Goal: Information Seeking & Learning: Learn about a topic

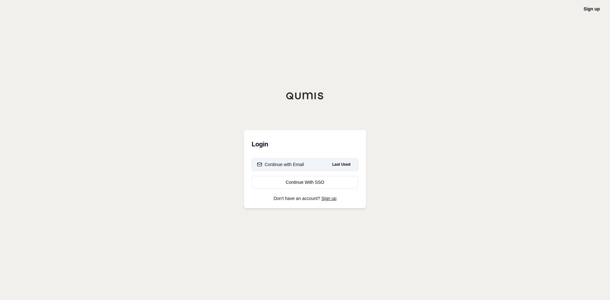
click at [305, 167] on button "Continue with Email Last Used" at bounding box center [305, 164] width 107 height 13
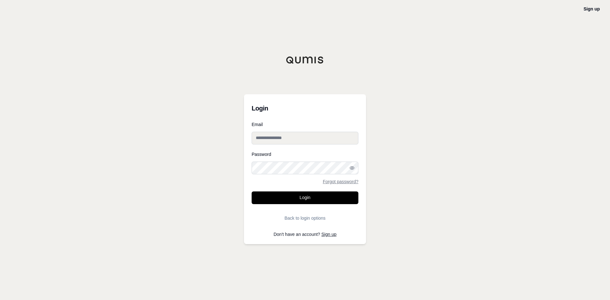
type input "**********"
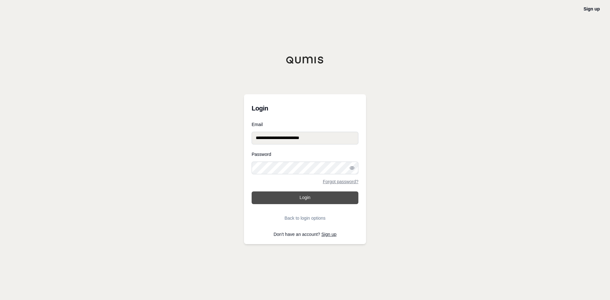
click at [316, 196] on button "Login" at bounding box center [305, 198] width 107 height 13
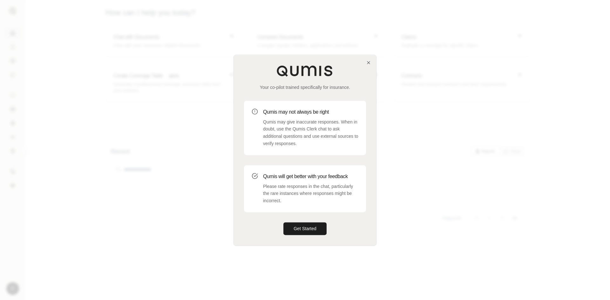
click at [301, 246] on div at bounding box center [305, 150] width 610 height 300
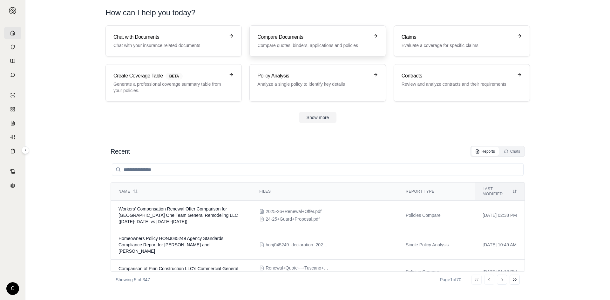
click at [301, 45] on p "Compare quotes, binders, applications and policies" at bounding box center [313, 45] width 112 height 6
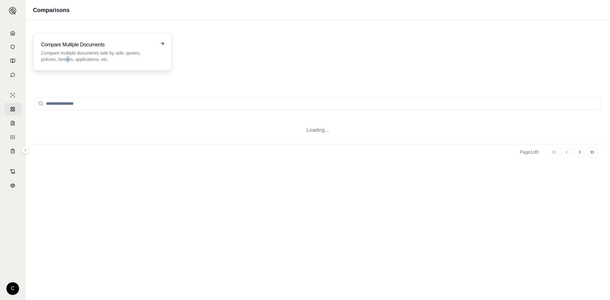
click at [68, 56] on p "Compare multiple documents side by side: quotes, policies, binders, application…" at bounding box center [98, 56] width 114 height 13
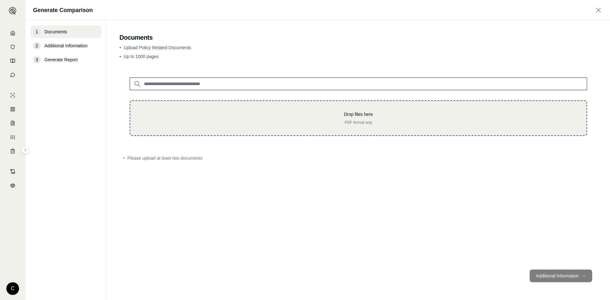
click at [193, 116] on p "Drop files here" at bounding box center [358, 114] width 436 height 6
type input "**********"
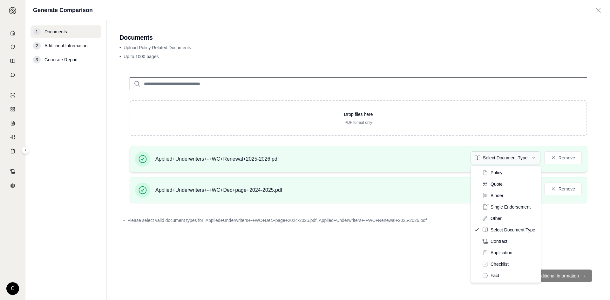
click at [516, 160] on html "C Generate Comparison 1 Documents 2 Additional Information 3 Generate Report Do…" at bounding box center [305, 150] width 610 height 300
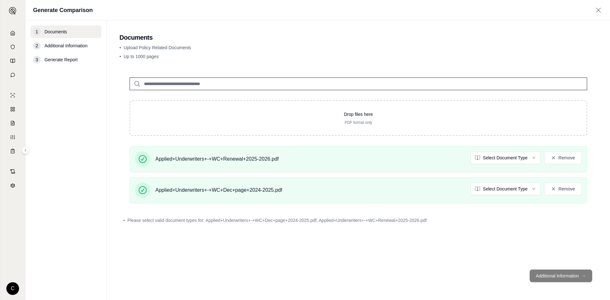
click at [508, 189] on html "C Generate Comparison 1 Documents 2 Additional Information 3 Generate Report Do…" at bounding box center [305, 150] width 610 height 300
click at [466, 255] on div "Drop files here PDF format only Applied+Underwriters+-+WC+Renewal+2025-2026.pdf…" at bounding box center [358, 165] width 478 height 197
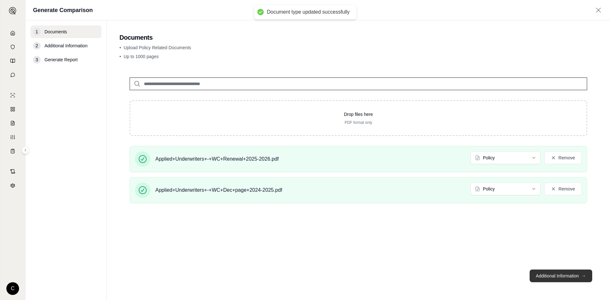
click at [555, 279] on button "Additional Information →" at bounding box center [561, 276] width 63 height 13
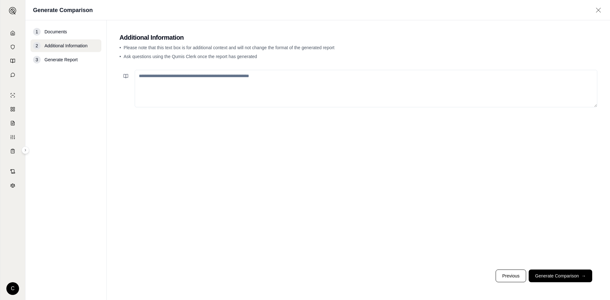
drag, startPoint x: 573, startPoint y: 273, endPoint x: 568, endPoint y: 274, distance: 4.9
click at [572, 273] on button "Generate Comparison →" at bounding box center [561, 276] width 64 height 13
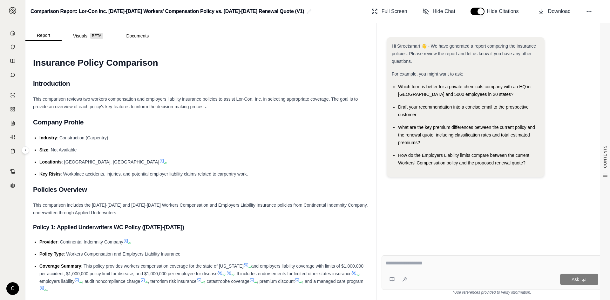
drag, startPoint x: 481, startPoint y: 283, endPoint x: 465, endPoint y: 249, distance: 37.1
click at [481, 281] on div "Ask" at bounding box center [504, 279] width 188 height 11
click at [445, 264] on textarea at bounding box center [492, 264] width 213 height 8
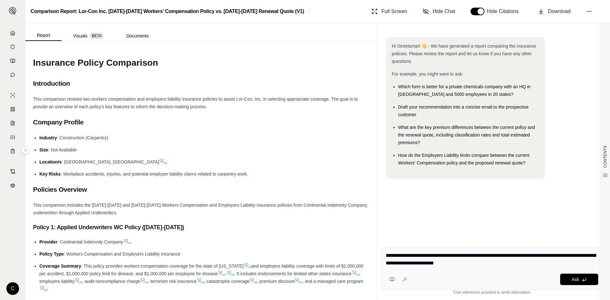
type textarea "**********"
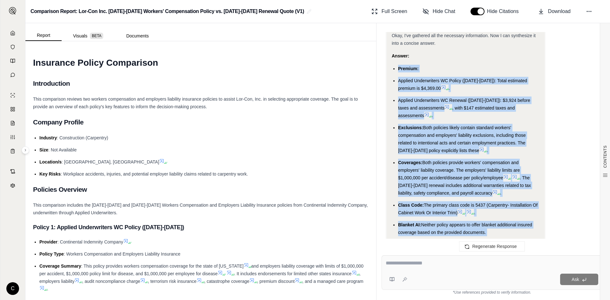
scroll to position [988, 0]
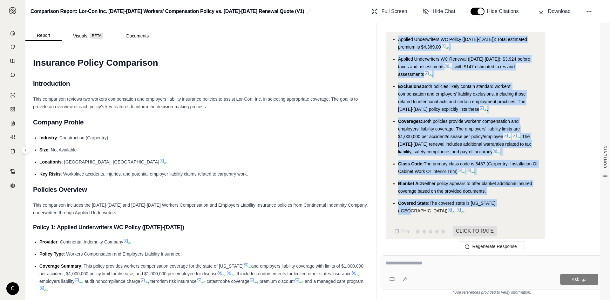
drag, startPoint x: 399, startPoint y: 92, endPoint x: 501, endPoint y: 202, distance: 149.9
click at [504, 203] on ul "Premium: Applied Underwriters WC Policy ([DATE]-[DATE]): Total estimated premiu…" at bounding box center [466, 119] width 148 height 191
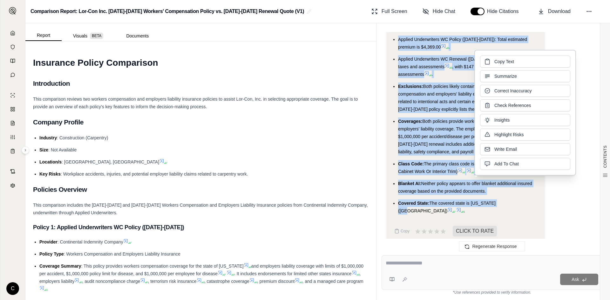
drag, startPoint x: 501, startPoint y: 202, endPoint x: 490, endPoint y: 63, distance: 139.9
click at [490, 63] on icon at bounding box center [487, 61] width 6 height 6
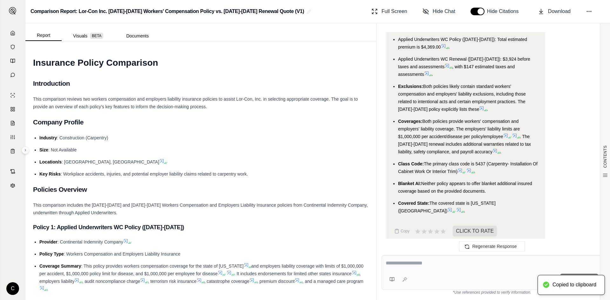
click at [424, 268] on div at bounding box center [492, 265] width 213 height 10
click at [421, 266] on textarea at bounding box center [492, 264] width 213 height 8
type textarea "**********"
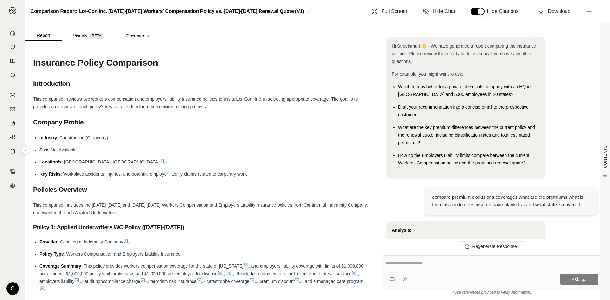
scroll to position [1773, 0]
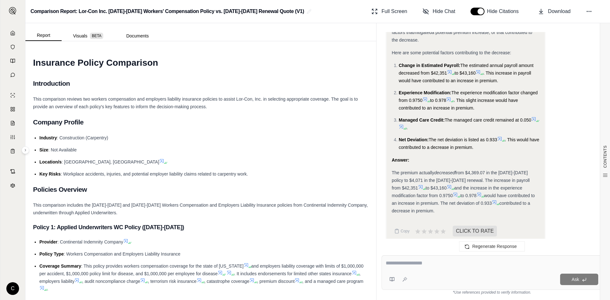
drag, startPoint x: 392, startPoint y: 166, endPoint x: 524, endPoint y: 196, distance: 135.9
click at [529, 200] on div "The premium actually decreased from $4,369.07 in the [DATE]-[DATE] policy to $4…" at bounding box center [466, 192] width 148 height 46
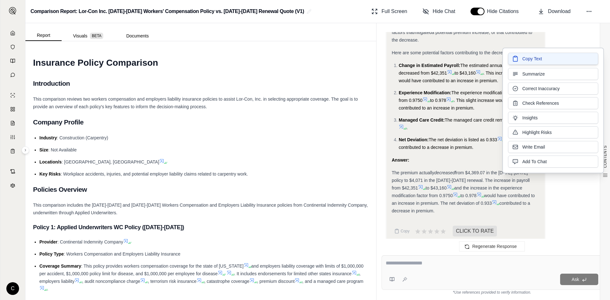
click at [525, 58] on span "Copy Text" at bounding box center [532, 59] width 20 height 6
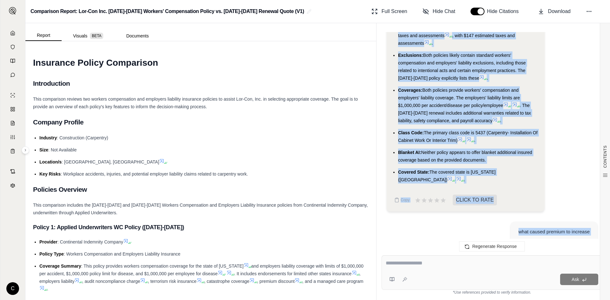
scroll to position [1050, 0]
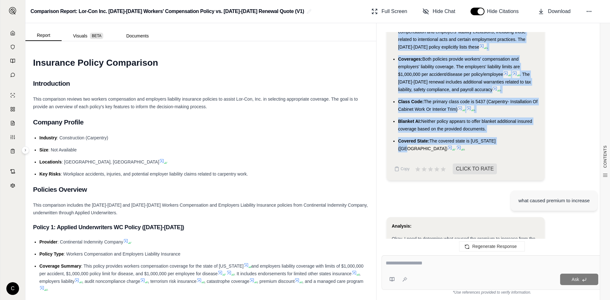
drag, startPoint x: 397, startPoint y: 65, endPoint x: 503, endPoint y: 141, distance: 130.3
click at [503, 141] on ul "Premium: Applied Underwriters WC Policy ([DATE]-[DATE]): Total estimated premiu…" at bounding box center [466, 56] width 148 height 191
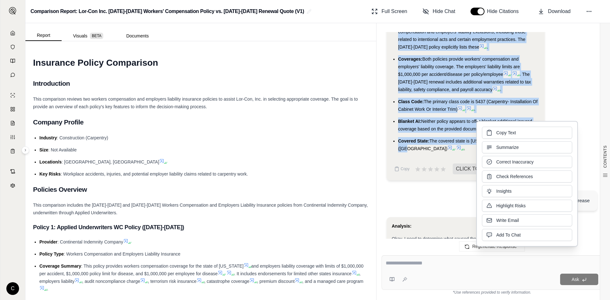
click at [504, 130] on span "Copy Text" at bounding box center [506, 133] width 20 height 6
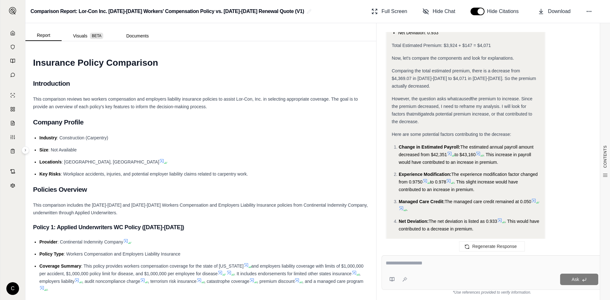
scroll to position [1773, 0]
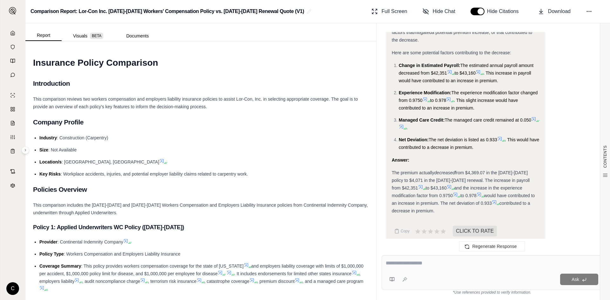
drag, startPoint x: 394, startPoint y: 162, endPoint x: 508, endPoint y: 205, distance: 121.5
click at [508, 205] on div "The premium actually decreased from $4,369.07 in the [DATE]-[DATE] policy to $4…" at bounding box center [466, 192] width 148 height 46
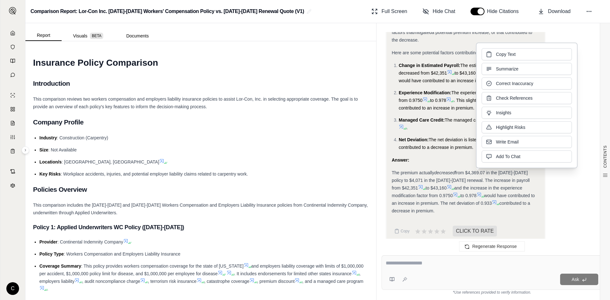
drag, startPoint x: 503, startPoint y: 195, endPoint x: 512, endPoint y: 56, distance: 138.9
click at [514, 53] on span "Copy Text" at bounding box center [506, 54] width 20 height 6
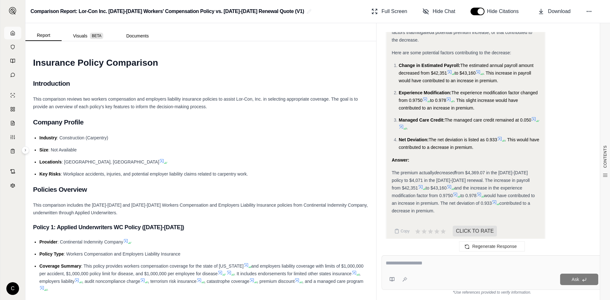
click at [15, 33] on icon at bounding box center [13, 33] width 4 height 4
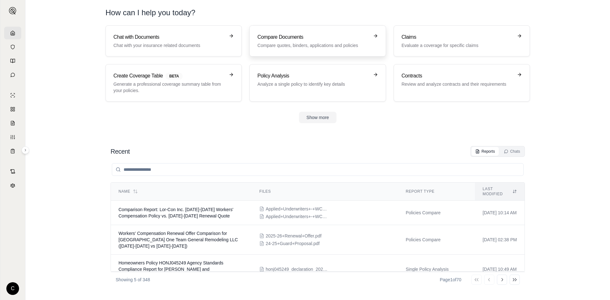
click at [295, 42] on div "Compare Documents Compare quotes, binders, applications and policies" at bounding box center [313, 40] width 112 height 15
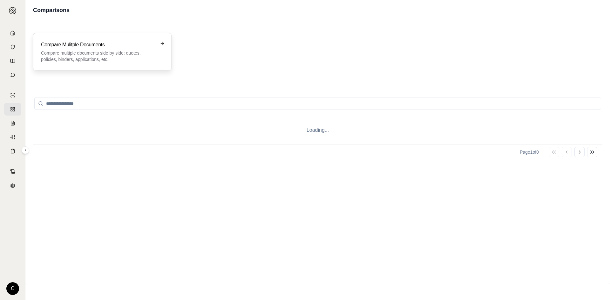
click at [71, 58] on p "Compare multiple documents side by side: quotes, policies, binders, application…" at bounding box center [98, 56] width 114 height 13
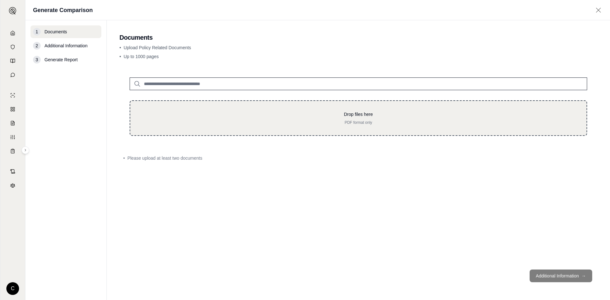
click at [226, 109] on div "Drop files here PDF format only" at bounding box center [358, 118] width 457 height 36
type input "**********"
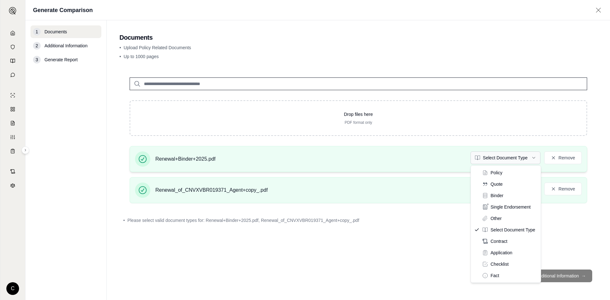
click at [516, 161] on html "C Generate Comparison 1 Documents 2 Additional Information 3 Generate Report Do…" at bounding box center [305, 150] width 610 height 300
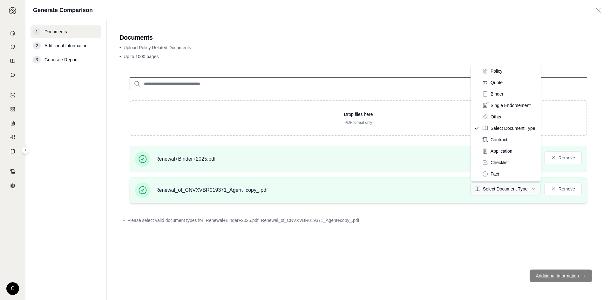
click at [499, 192] on html "C Generate Comparison 1 Documents 2 Additional Information 3 Generate Report Do…" at bounding box center [305, 150] width 610 height 300
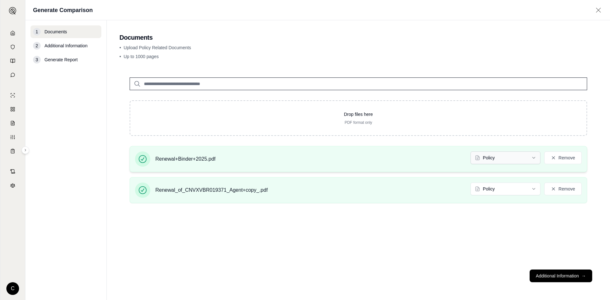
click at [527, 159] on html "C Generate Comparison 1 Documents 2 Additional Information 3 Generate Report Do…" at bounding box center [305, 150] width 610 height 300
click at [439, 176] on html "C Generate Comparison 1 Documents 2 Additional Information 3 Generate Report Do…" at bounding box center [305, 150] width 610 height 300
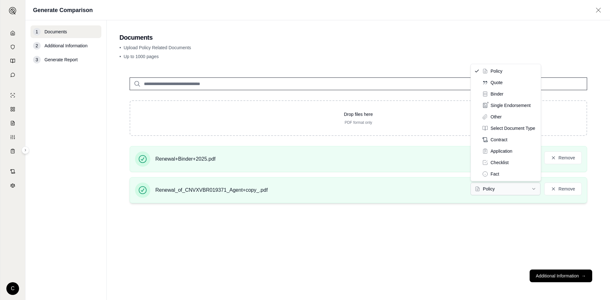
click at [490, 191] on html "C Generate Comparison 1 Documents 2 Additional Information 3 Generate Report Do…" at bounding box center [305, 150] width 610 height 300
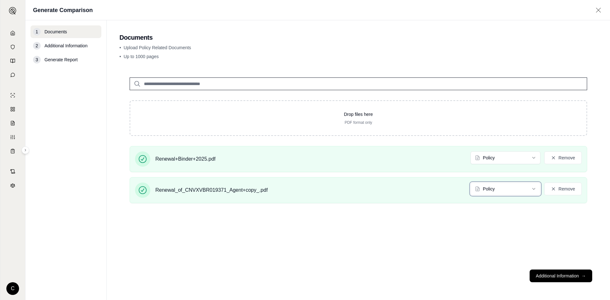
click at [452, 209] on html "C Generate Comparison 1 Documents 2 Additional Information 3 Generate Report Do…" at bounding box center [305, 150] width 610 height 300
click at [553, 277] on button "Additional Information →" at bounding box center [561, 276] width 63 height 13
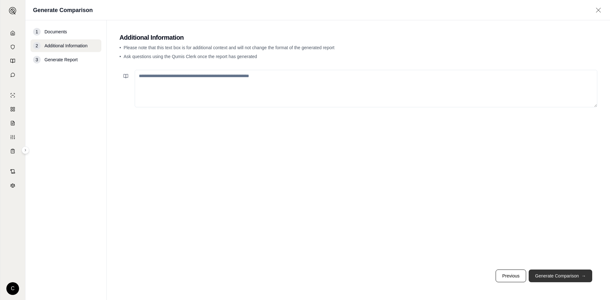
click at [549, 277] on button "Generate Comparison →" at bounding box center [561, 276] width 64 height 13
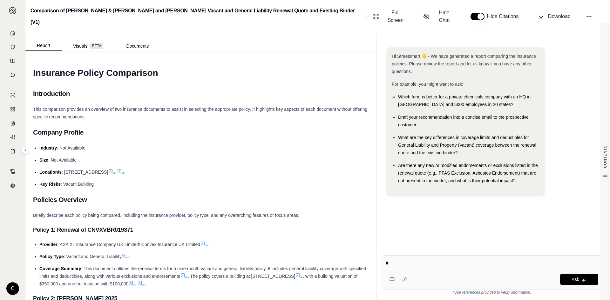
click at [469, 253] on div "* Ask *Use references provided to verify information." at bounding box center [491, 275] width 231 height 50
click at [426, 266] on textarea "*" at bounding box center [492, 264] width 213 height 8
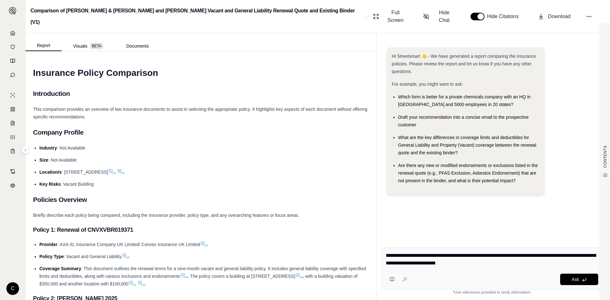
type textarea "**********"
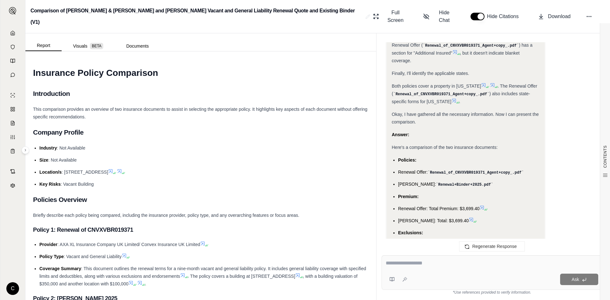
scroll to position [1627, 0]
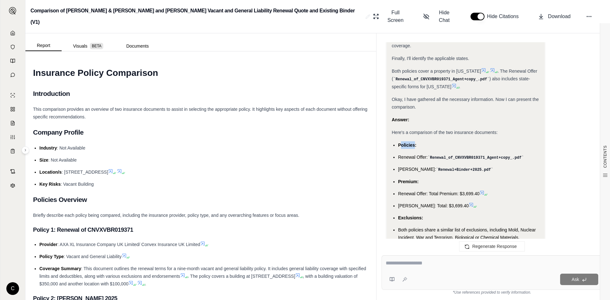
drag, startPoint x: 401, startPoint y: 118, endPoint x: 414, endPoint y: 120, distance: 12.8
click at [414, 141] on li "Policies:" at bounding box center [468, 145] width 141 height 8
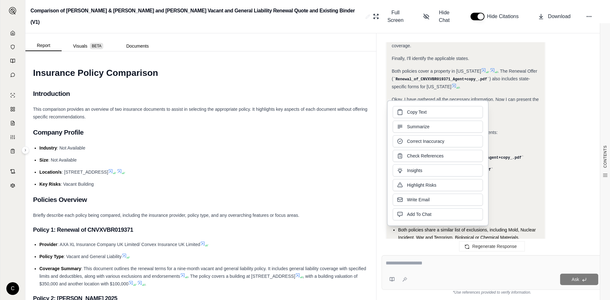
click at [505, 141] on li "Policies:" at bounding box center [468, 145] width 141 height 8
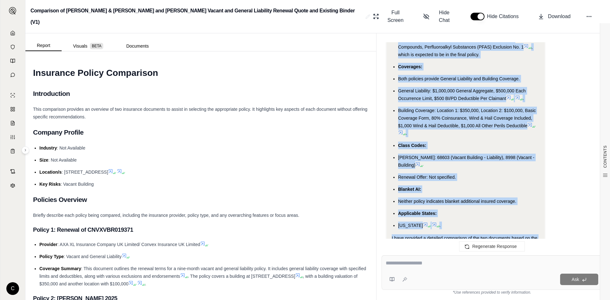
scroll to position [1913, 0]
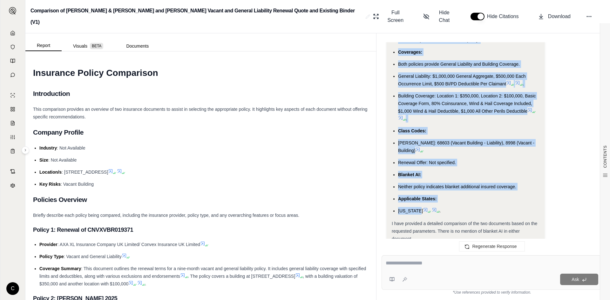
drag, startPoint x: 399, startPoint y: 117, endPoint x: 420, endPoint y: 177, distance: 63.5
click at [420, 177] on ul "Policies: Renewal Offer: Renewal_of_CNVXVBR019371_Agent+copy_.pdf [PERSON_NAME]…" at bounding box center [466, 34] width 148 height 359
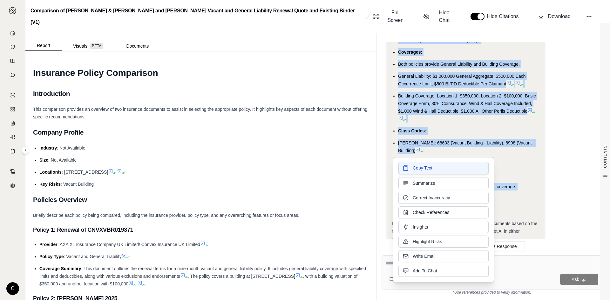
click at [427, 171] on span "Copy Text" at bounding box center [423, 168] width 20 height 6
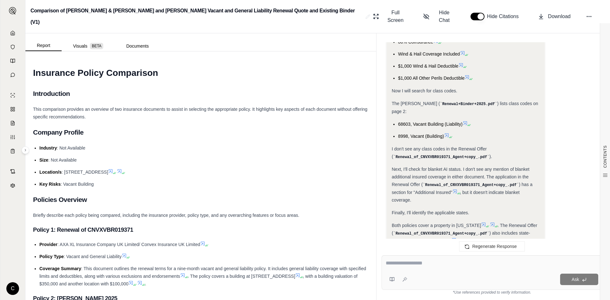
scroll to position [1468, 0]
